Goal: Entertainment & Leisure: Consume media (video, audio)

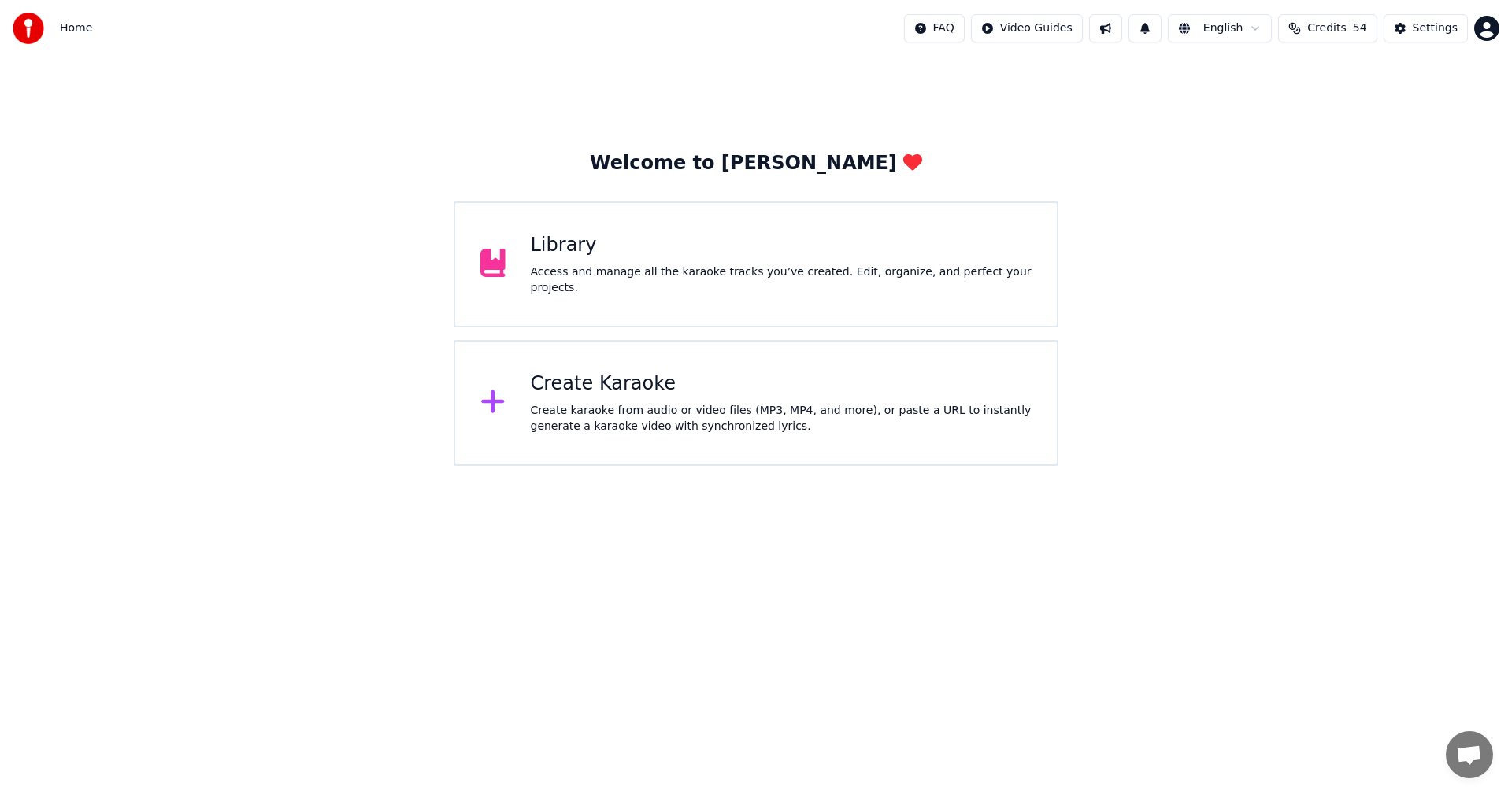
click at [557, 258] on div "Library" at bounding box center [781, 245] width 501 height 25
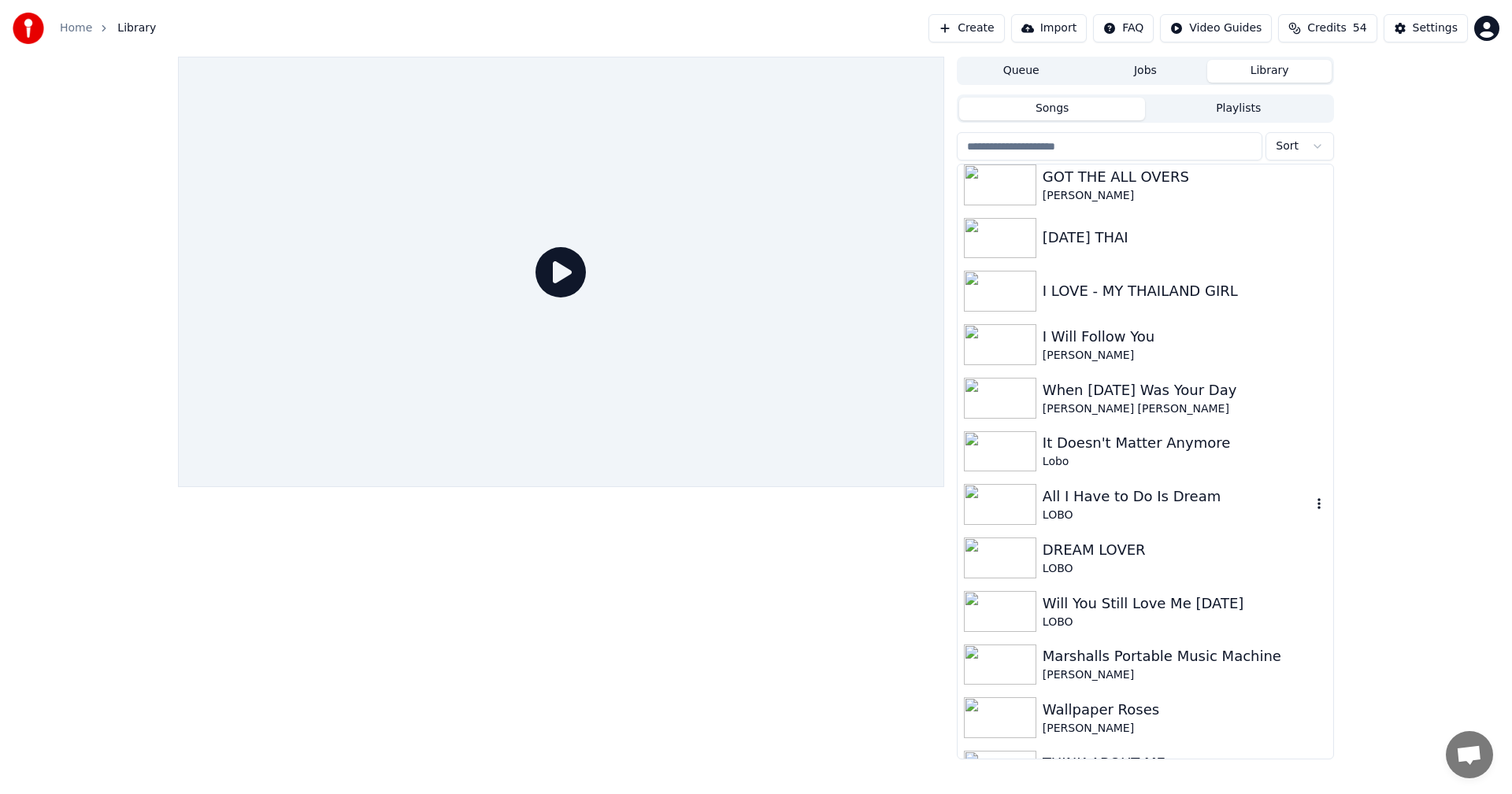
scroll to position [708, 0]
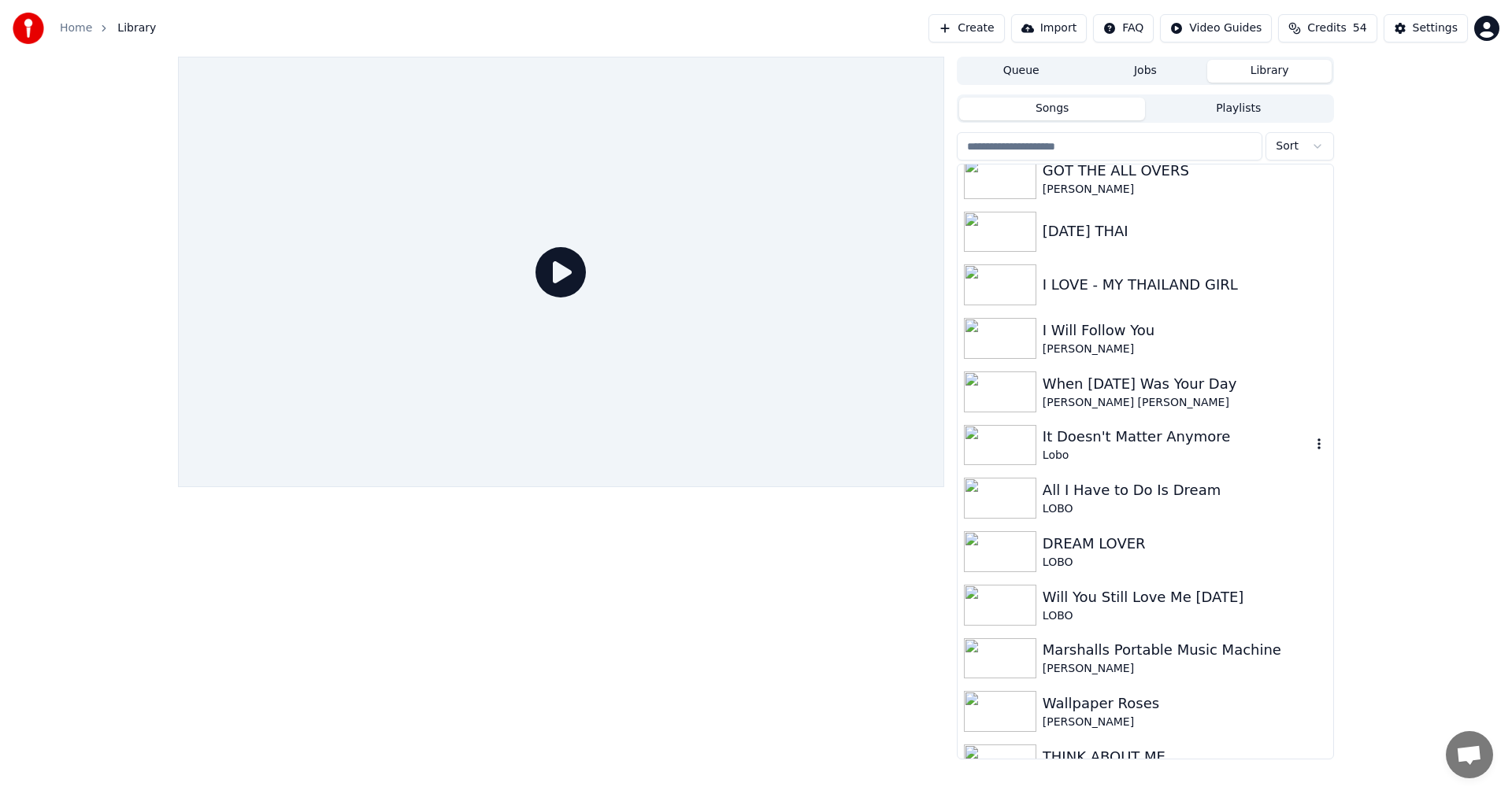
click at [1005, 434] on img at bounding box center [999, 445] width 72 height 41
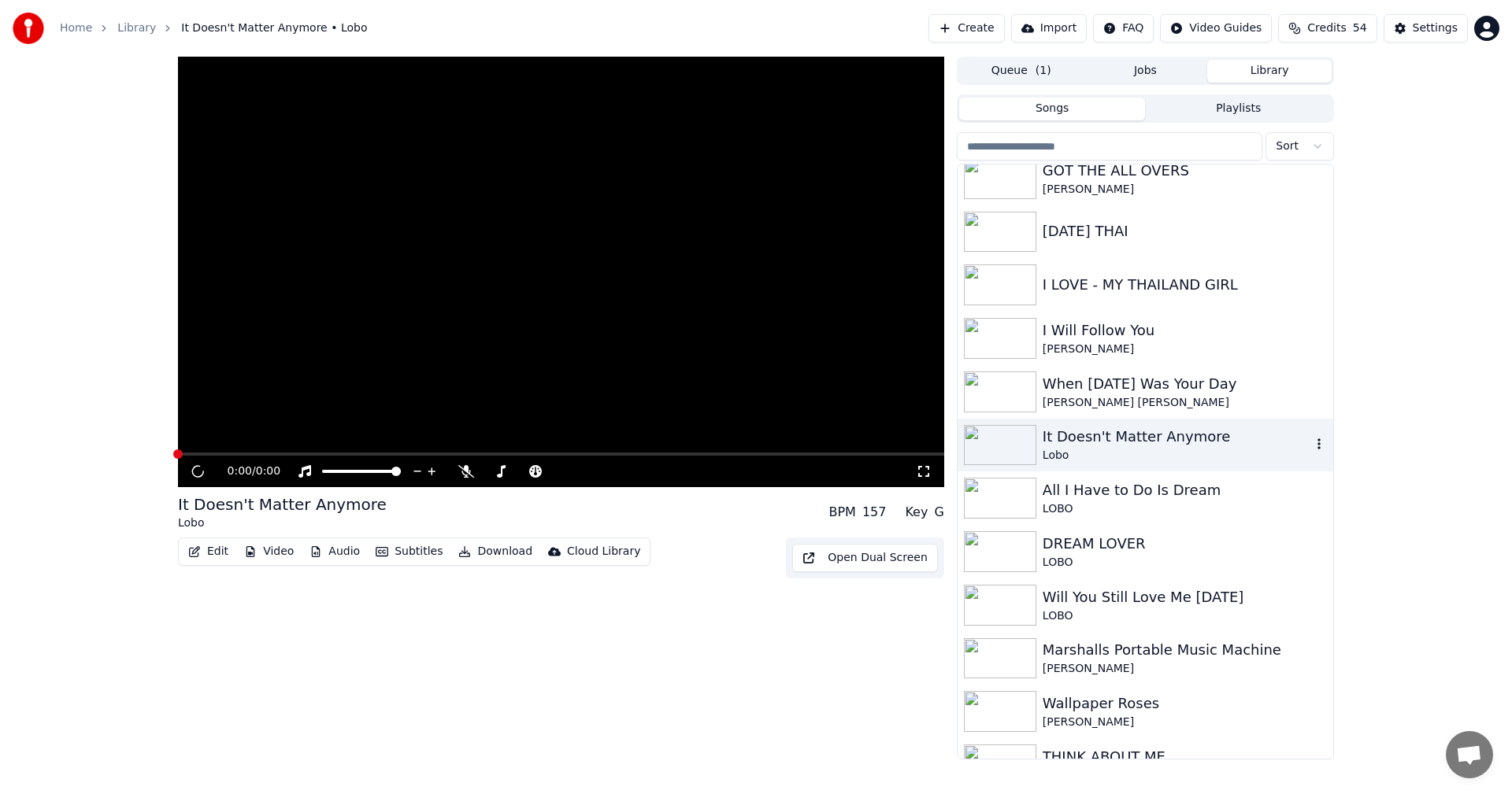
click at [1005, 434] on img at bounding box center [999, 445] width 72 height 41
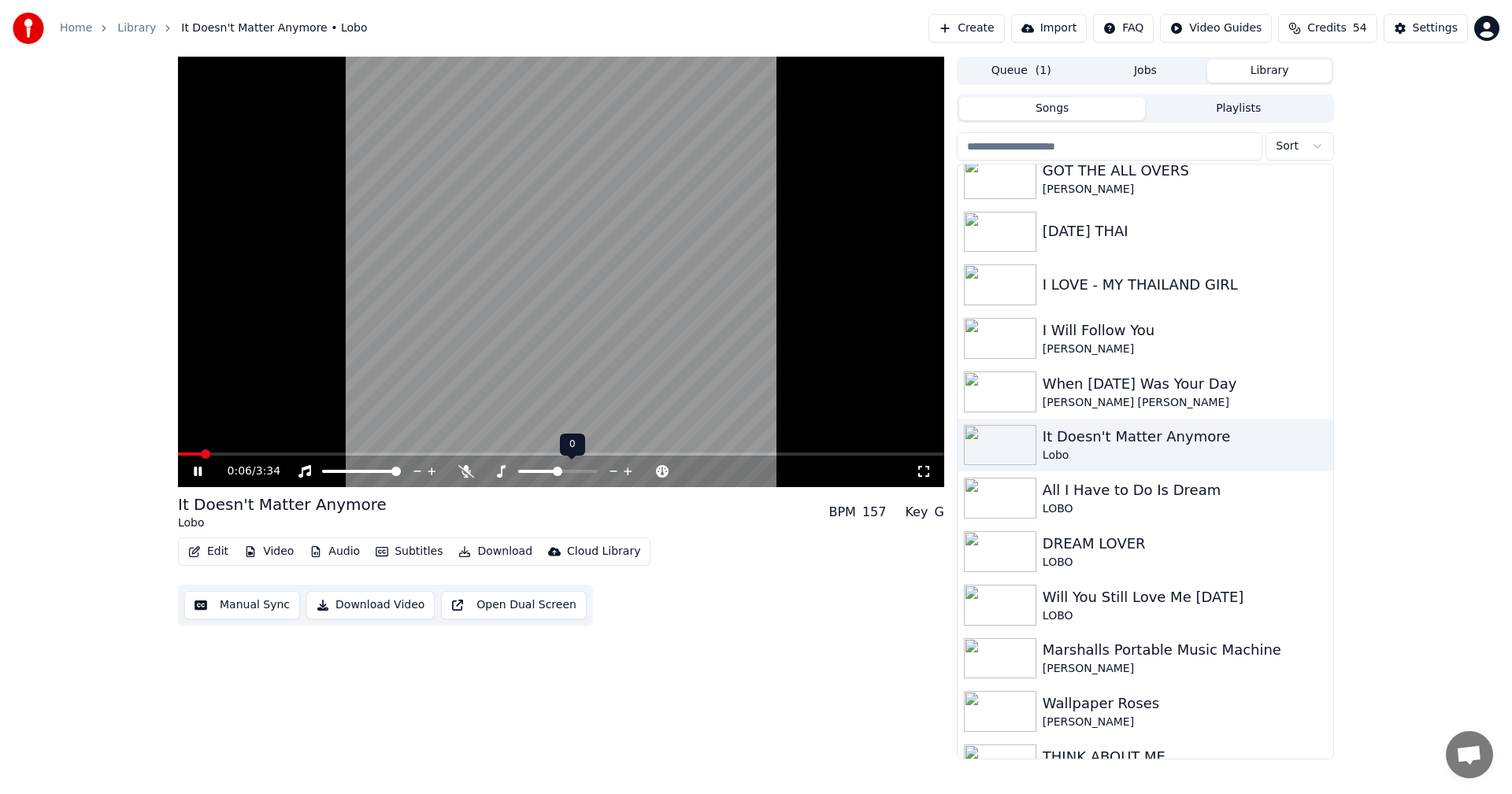
click at [556, 469] on span at bounding box center [557, 472] width 10 height 10
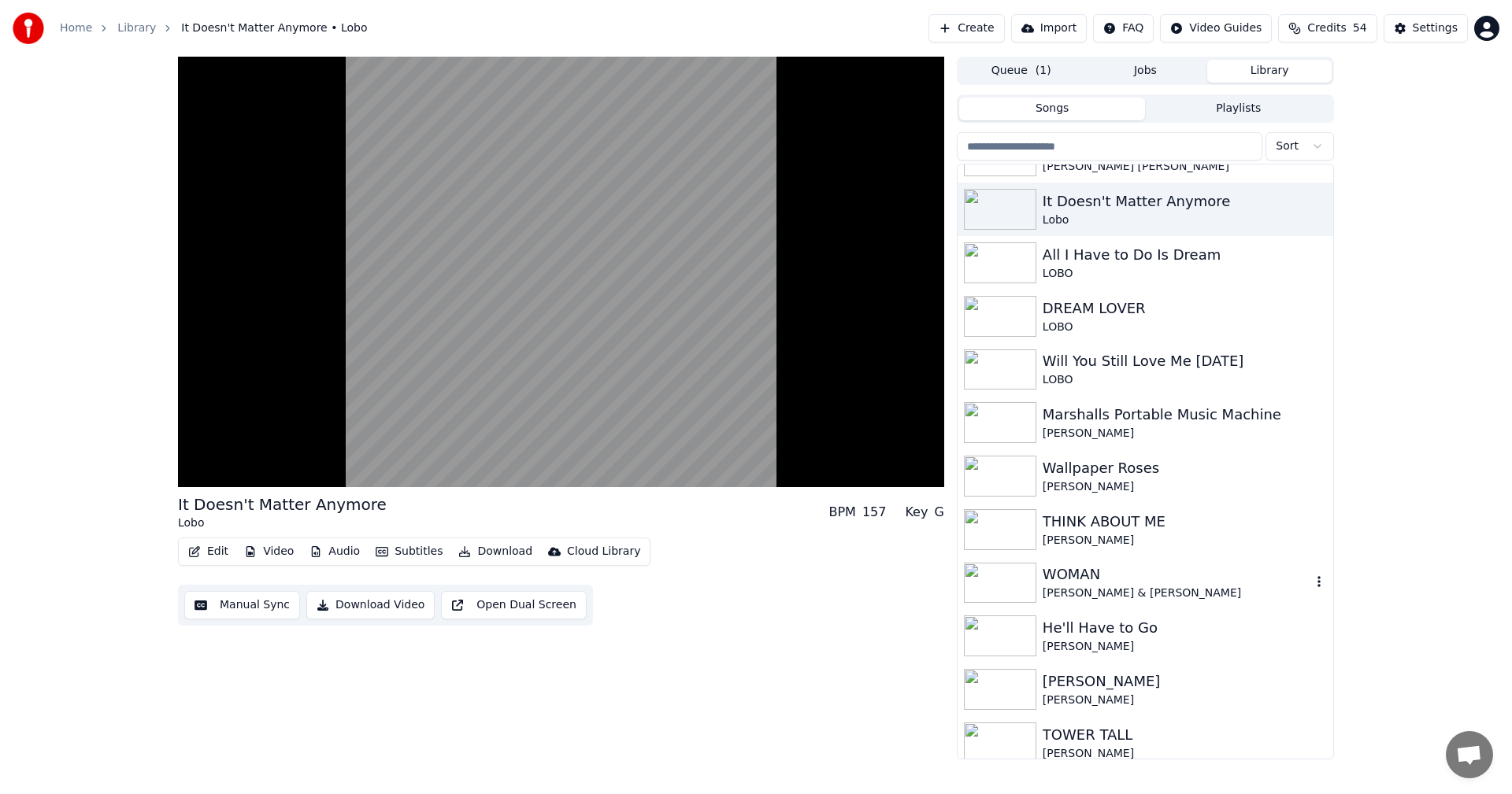
scroll to position [1023, 0]
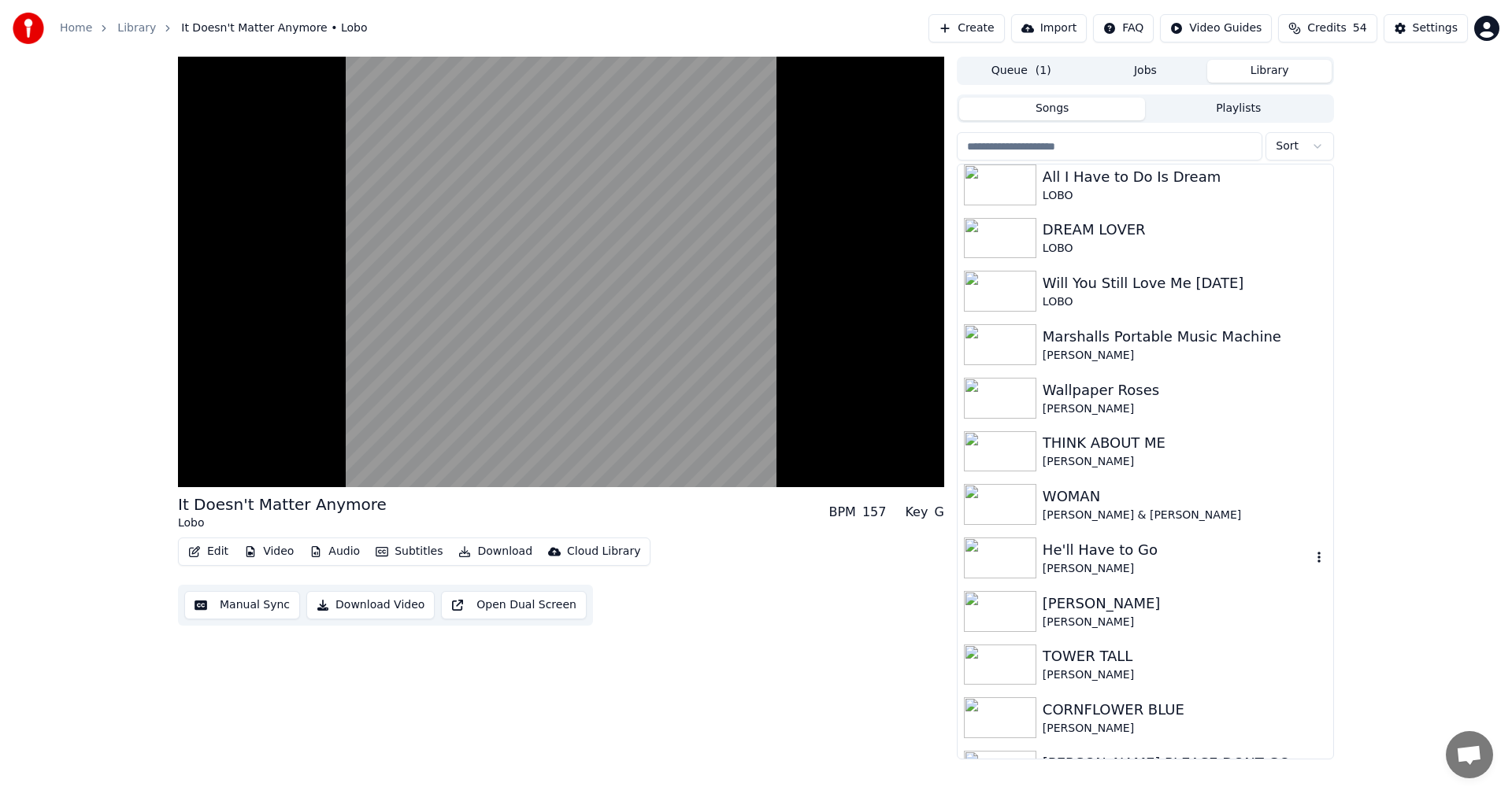
click at [996, 559] on img at bounding box center [999, 558] width 72 height 41
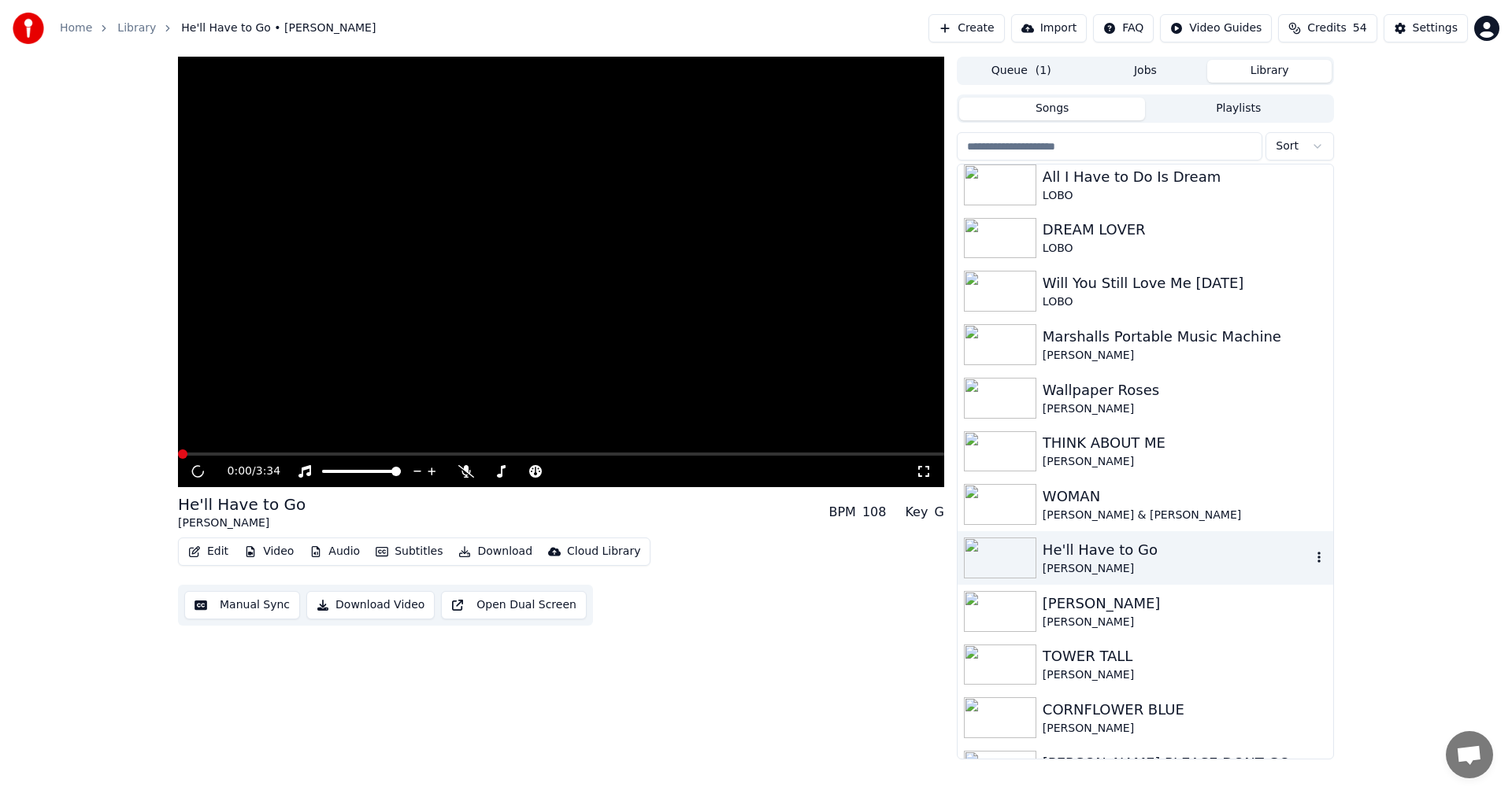
click at [996, 559] on img at bounding box center [999, 558] width 72 height 41
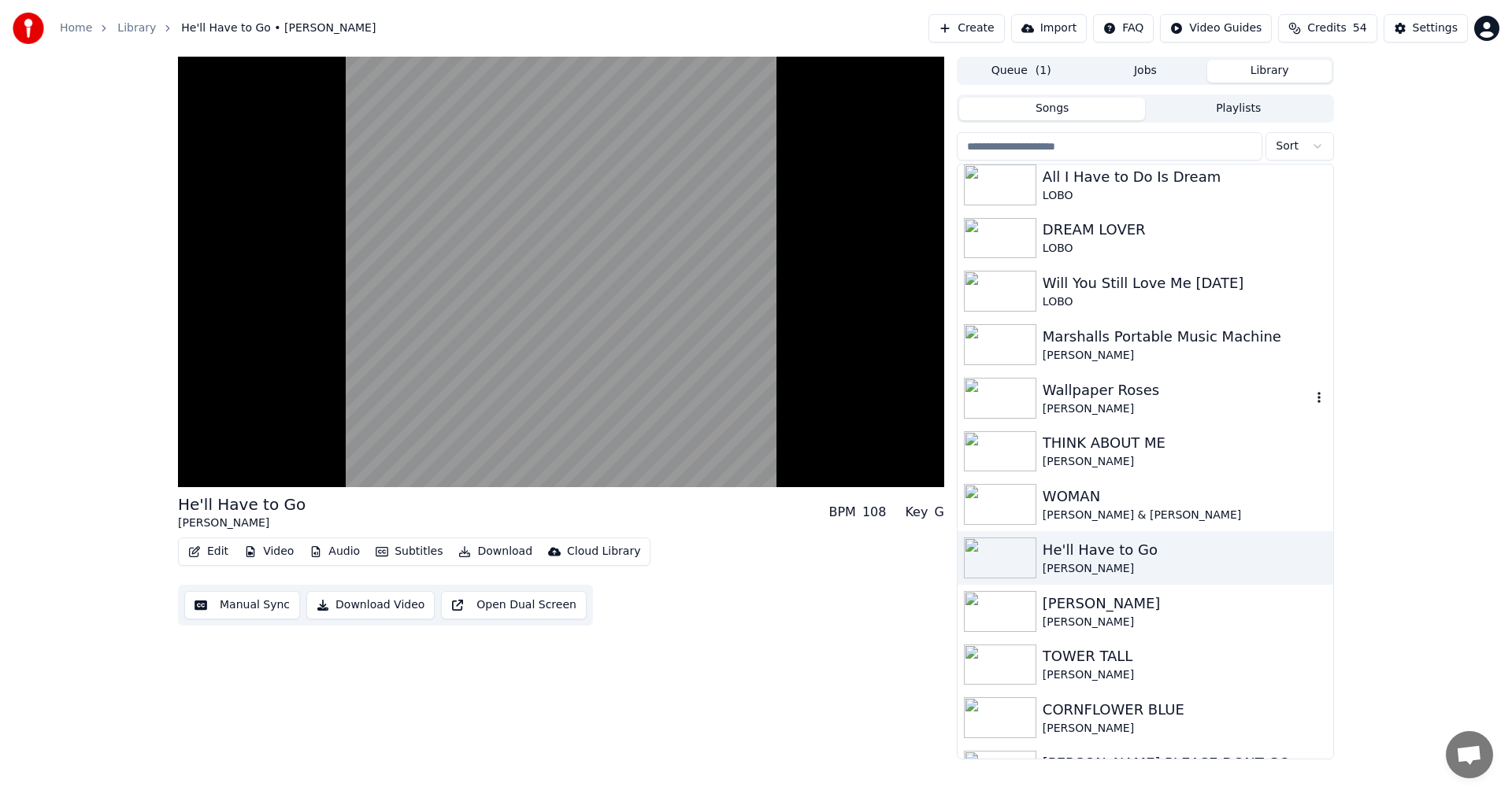
click at [996, 392] on img at bounding box center [999, 398] width 72 height 41
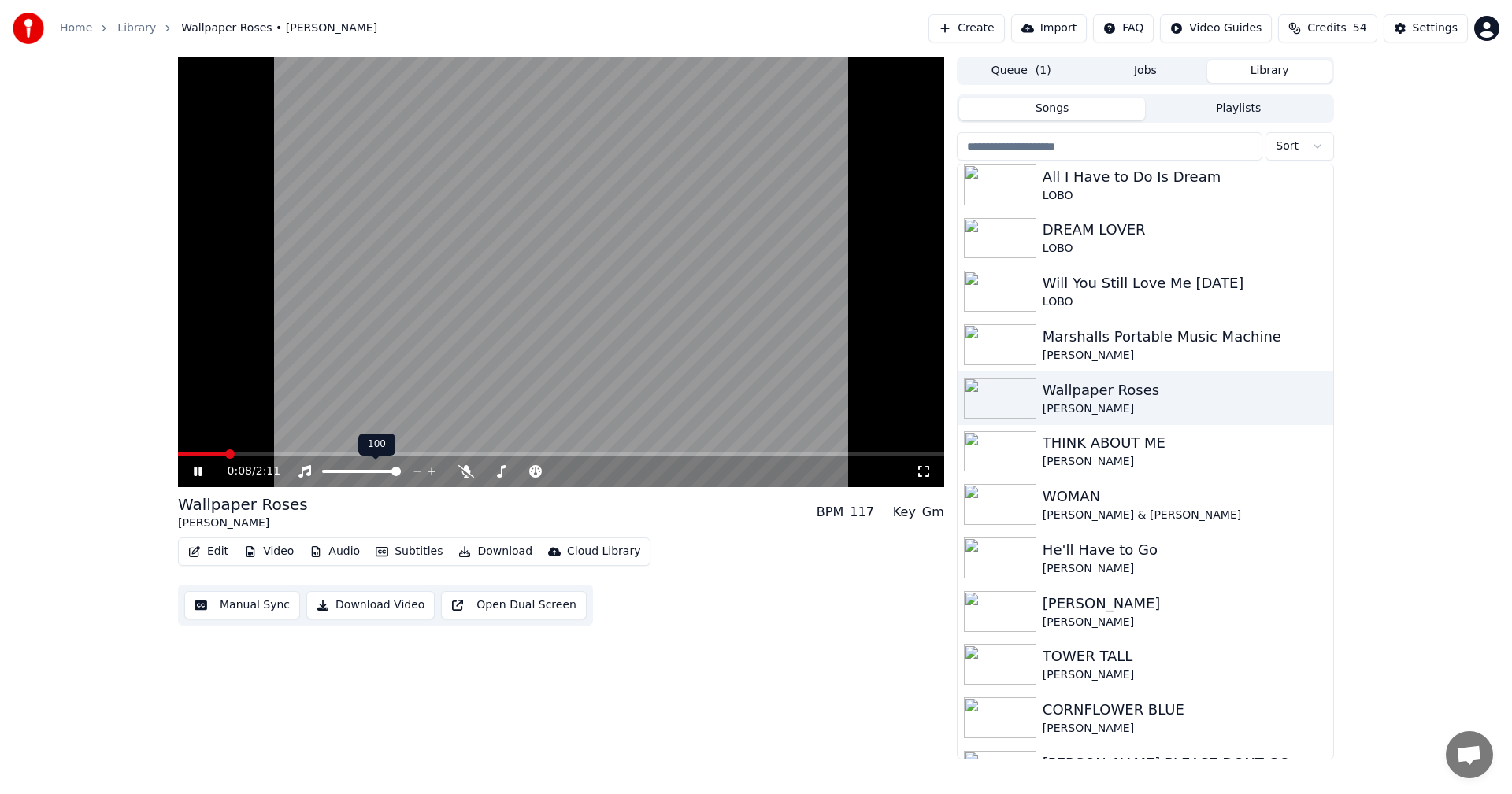
click at [377, 469] on div at bounding box center [376, 471] width 127 height 15
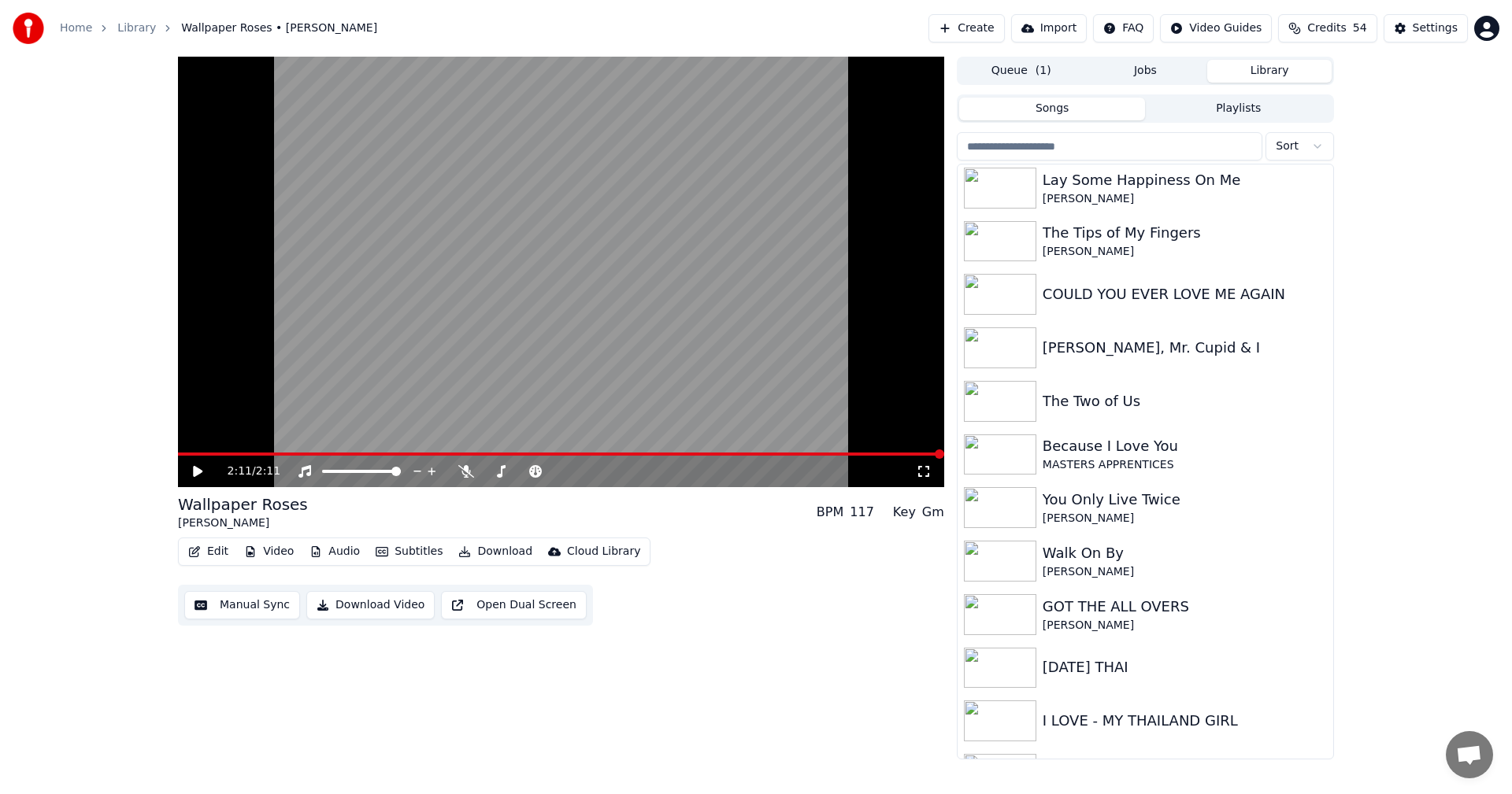
scroll to position [354, 0]
